Goal: Communication & Community: Answer question/provide support

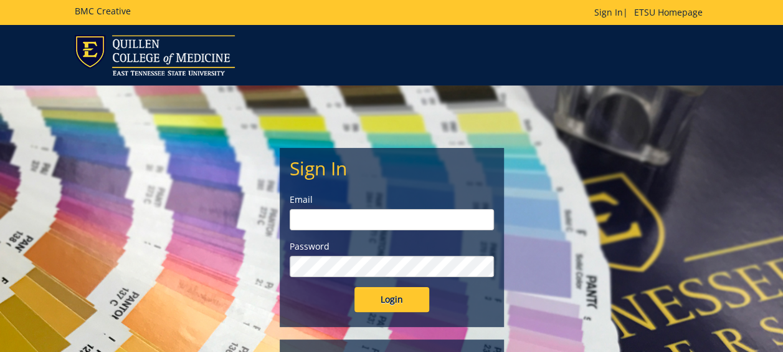
type input "[EMAIL_ADDRESS][DOMAIN_NAME]"
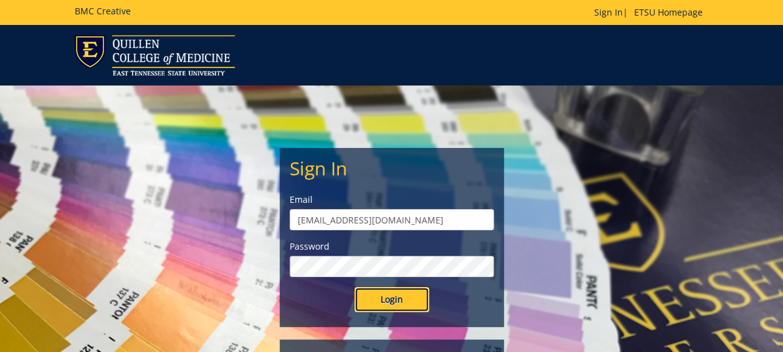
click at [413, 291] on input "Login" at bounding box center [392, 299] width 75 height 25
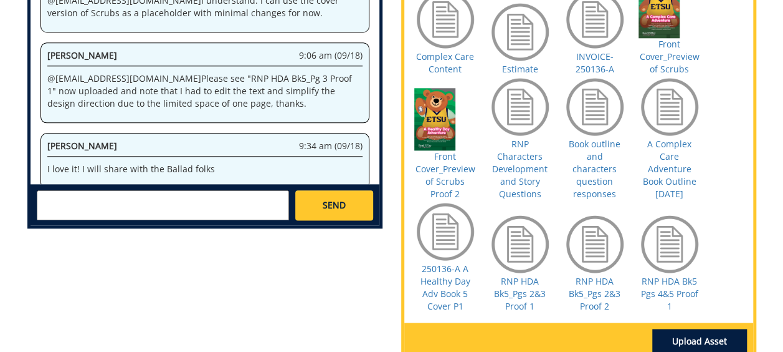
scroll to position [691, 0]
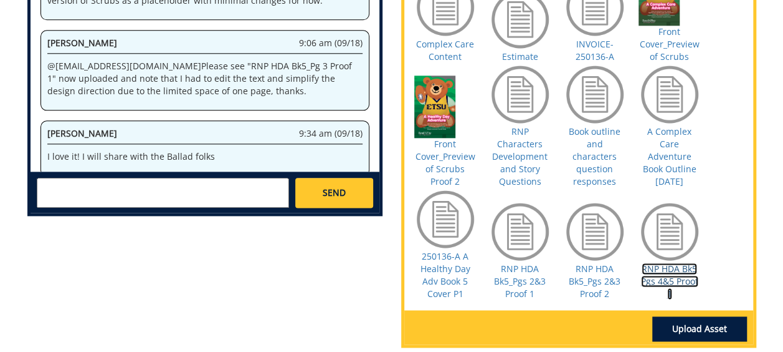
click at [664, 278] on link "RNP HDA Bk5 Pgs 4&5 Proof 1" at bounding box center [669, 280] width 57 height 37
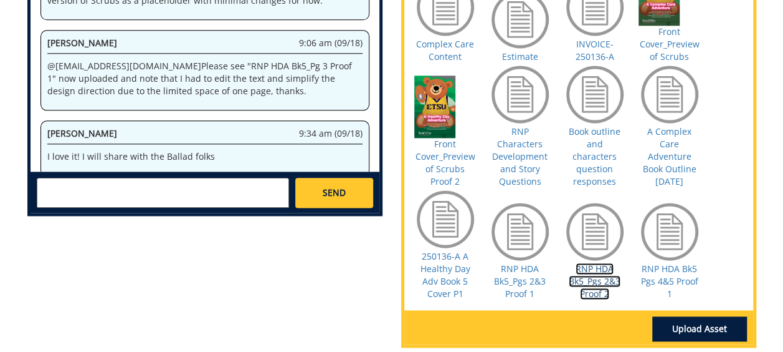
click at [592, 275] on link "RNP HDA Bk5_Pgs 2&3 Proof 2" at bounding box center [595, 280] width 52 height 37
click at [191, 188] on textarea at bounding box center [163, 193] width 252 height 30
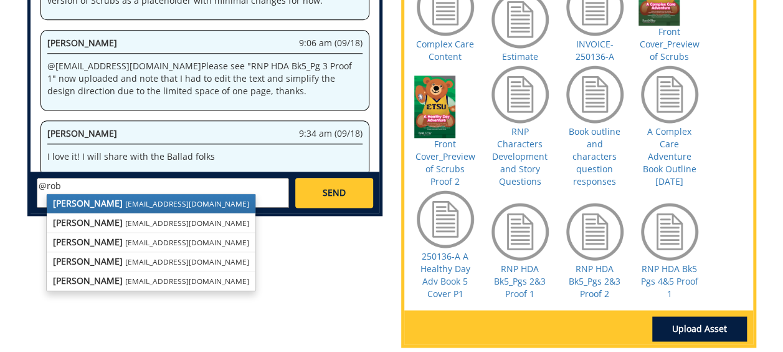
click at [136, 207] on small "[EMAIL_ADDRESS][DOMAIN_NAME]" at bounding box center [187, 203] width 124 height 10
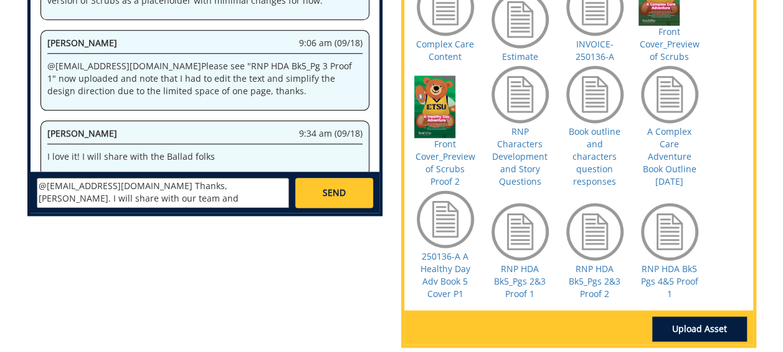
scroll to position [9, 0]
drag, startPoint x: 201, startPoint y: 198, endPoint x: 269, endPoint y: 188, distance: 68.6
click at [269, 188] on textarea "@[EMAIL_ADDRESS][DOMAIN_NAME] Thanks, [PERSON_NAME]. I will share with our team…" at bounding box center [163, 193] width 252 height 30
click at [236, 197] on textarea "@[EMAIL_ADDRESS][DOMAIN_NAME] Thanks, [PERSON_NAME]. I will share with our team…" at bounding box center [163, 193] width 252 height 30
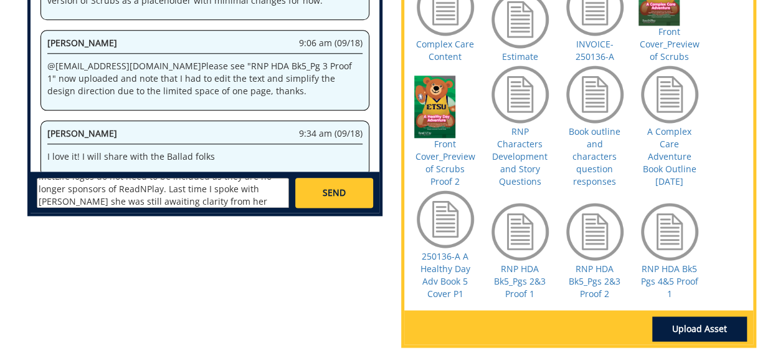
type textarea "@[EMAIL_ADDRESS][DOMAIN_NAME] Thanks, [PERSON_NAME]. I will share with our team…"
click at [348, 190] on link "SEND" at bounding box center [333, 193] width 77 height 30
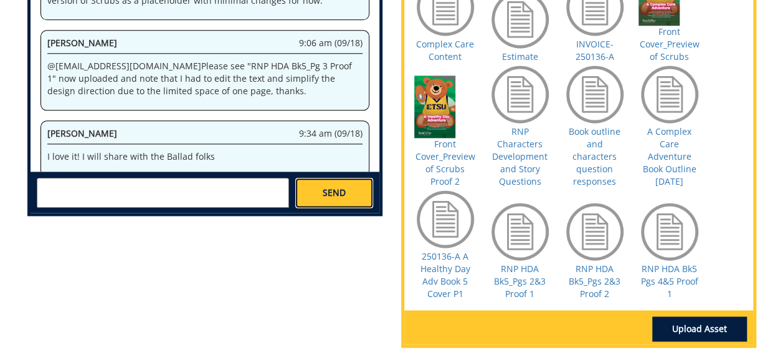
scroll to position [0, 0]
